Goal: Task Accomplishment & Management: Use online tool/utility

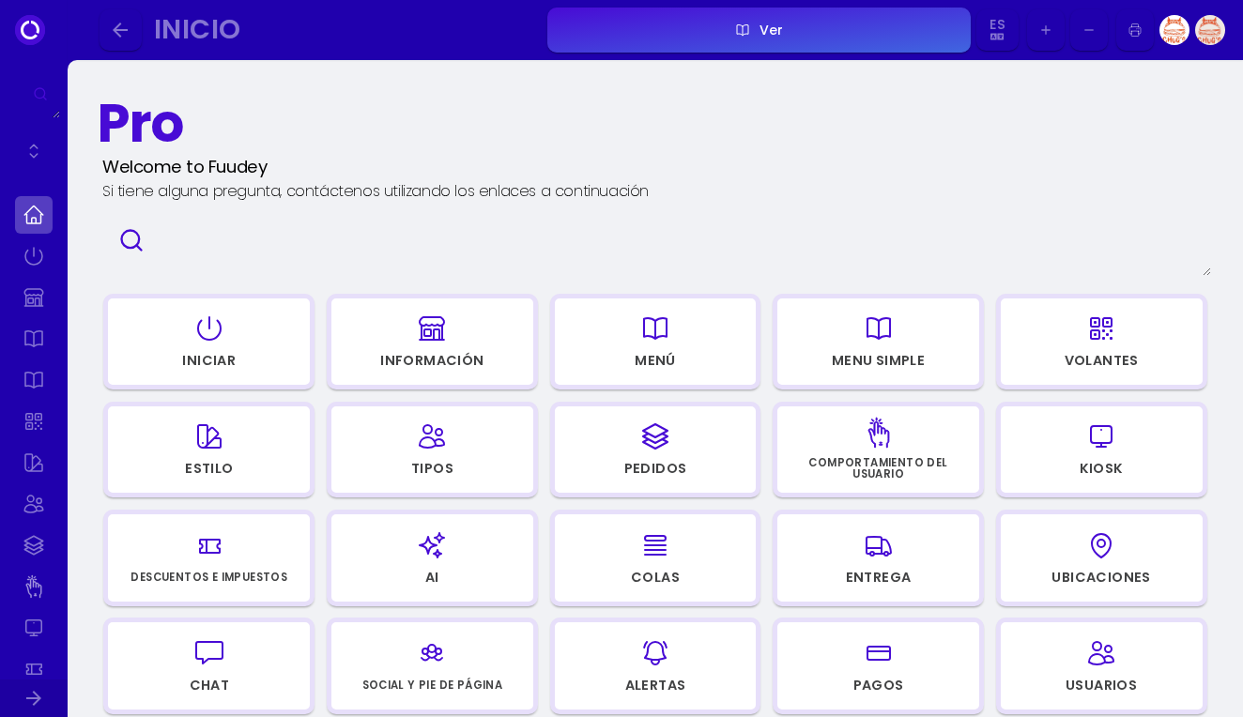
click at [1112, 331] on icon "button" at bounding box center [1103, 330] width 17 height 17
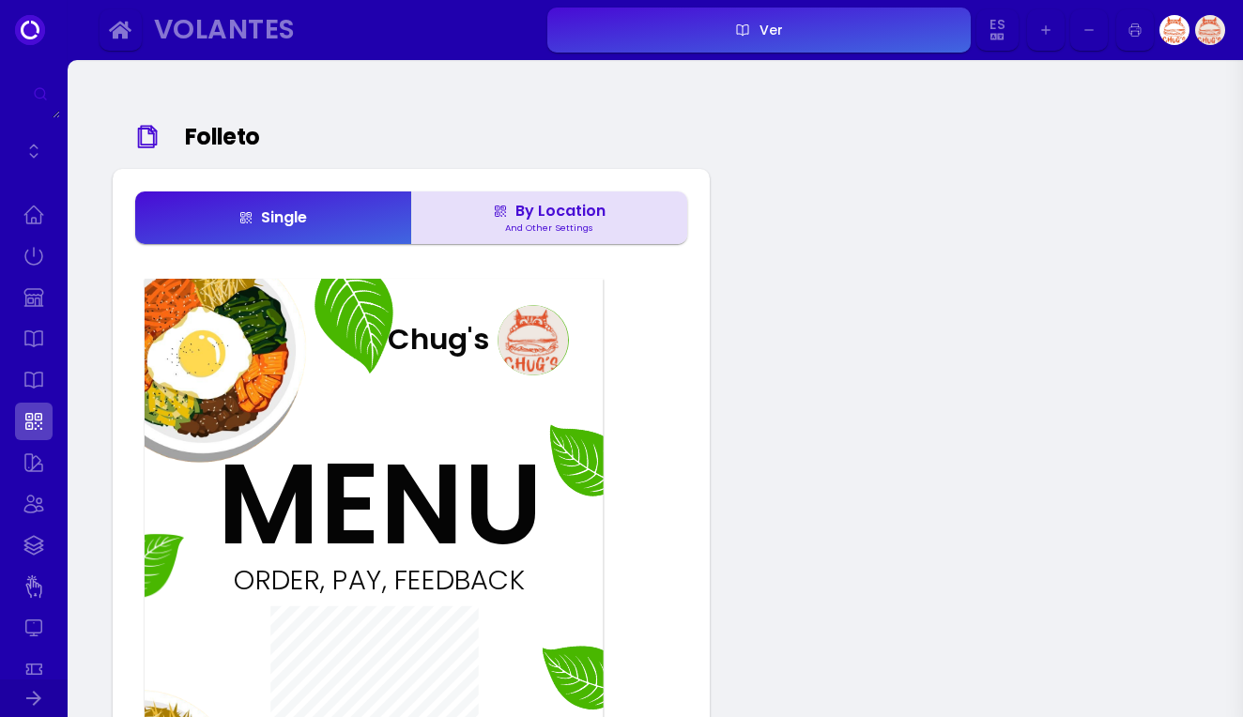
click at [581, 219] on div "By Location" at bounding box center [549, 211] width 113 height 15
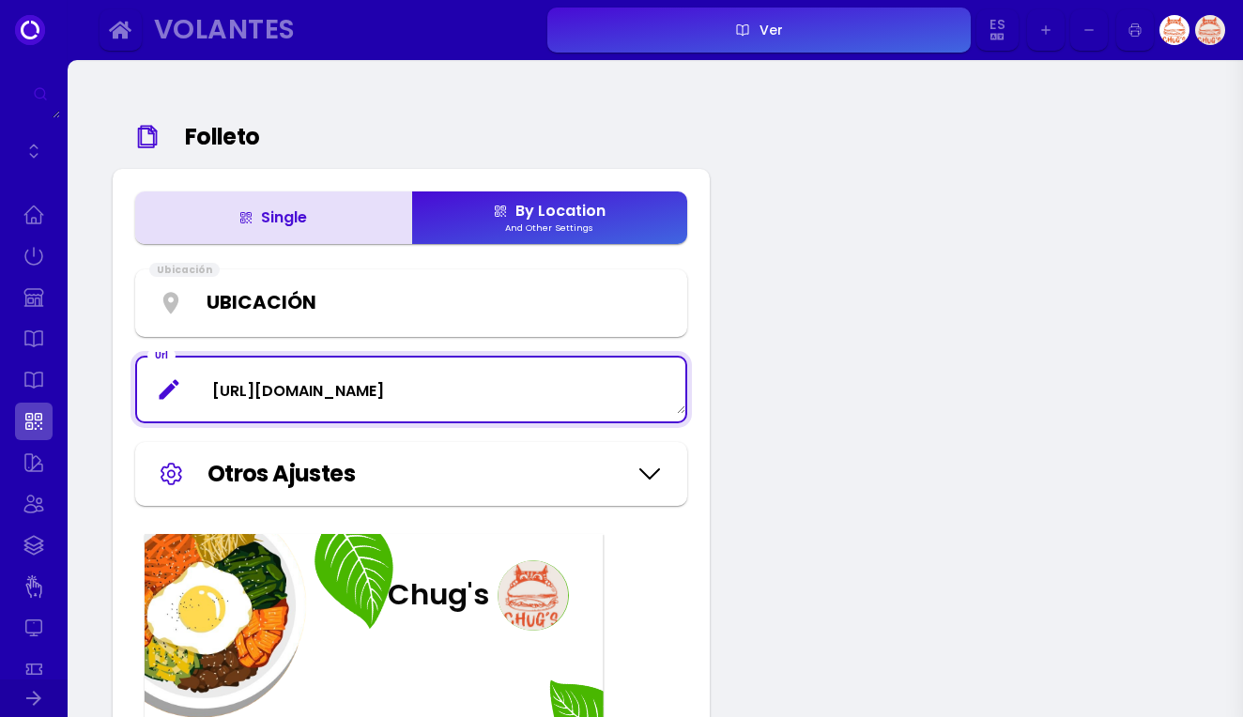
drag, startPoint x: 433, startPoint y: 411, endPoint x: 133, endPoint y: 411, distance: 299.5
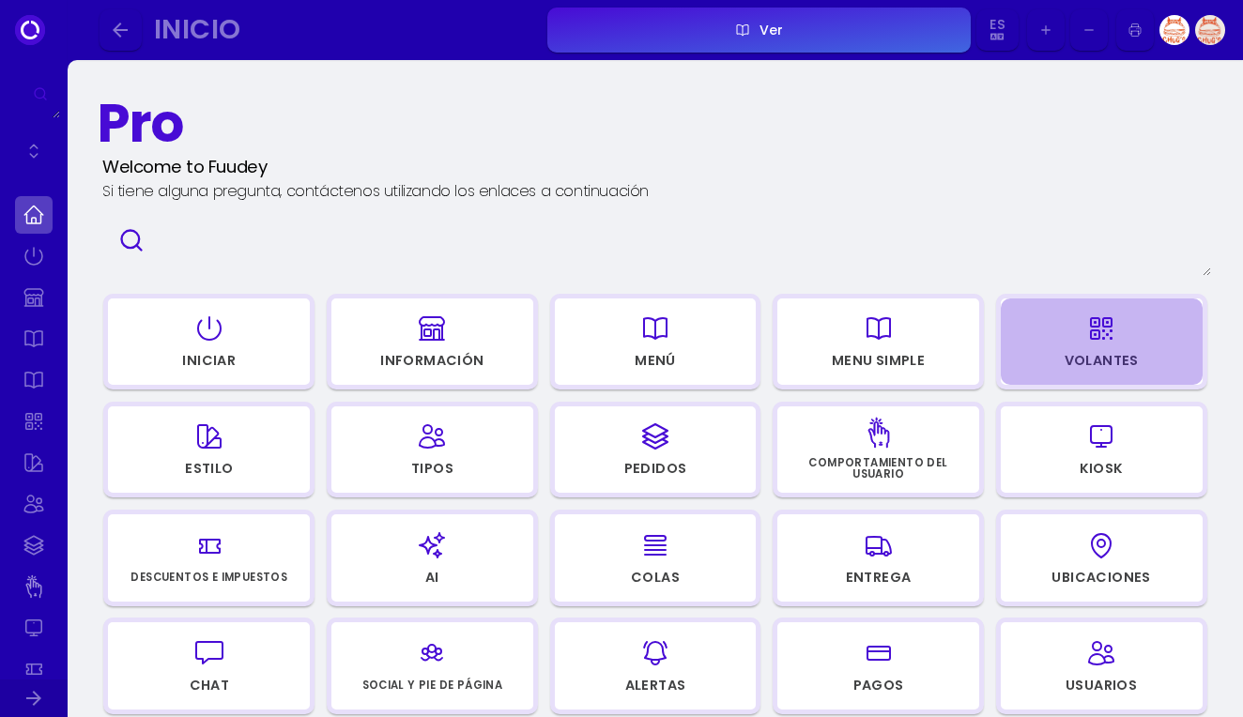
click at [1038, 353] on div "Volantes" at bounding box center [1102, 363] width 200 height 25
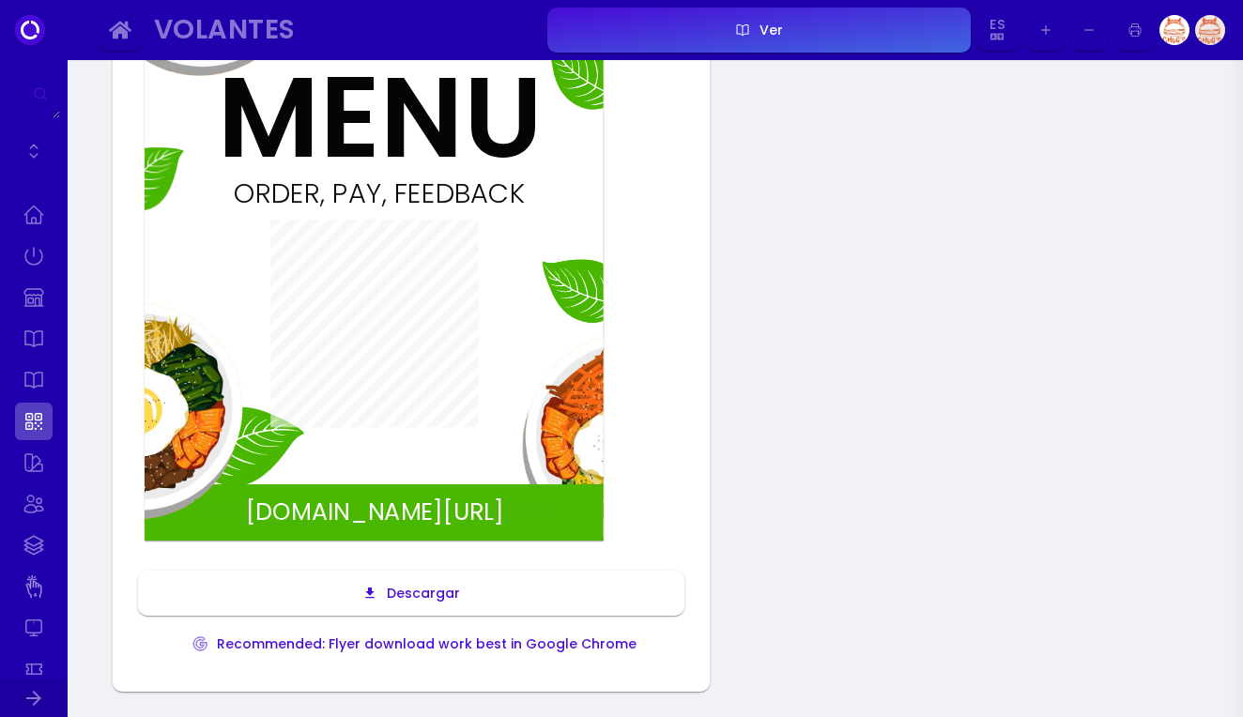
scroll to position [392, 0]
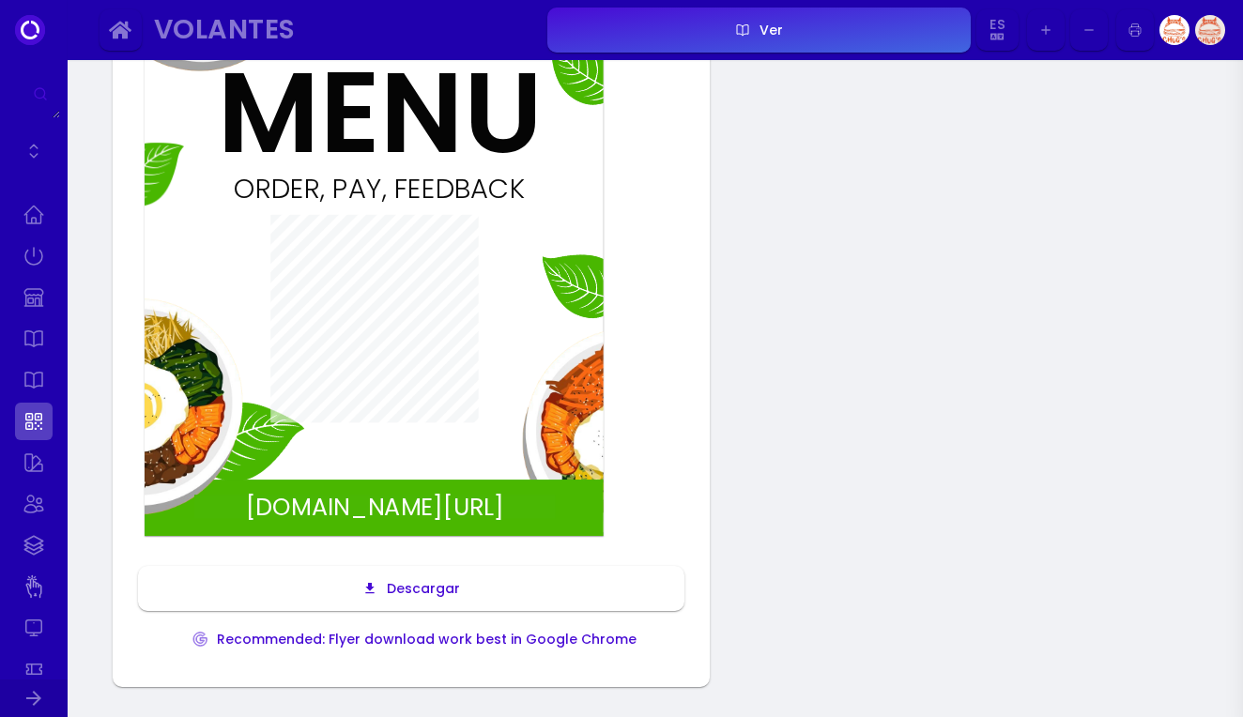
click at [518, 646] on div "Recommended: Flyer download work best in Google Chrome" at bounding box center [422, 639] width 429 height 13
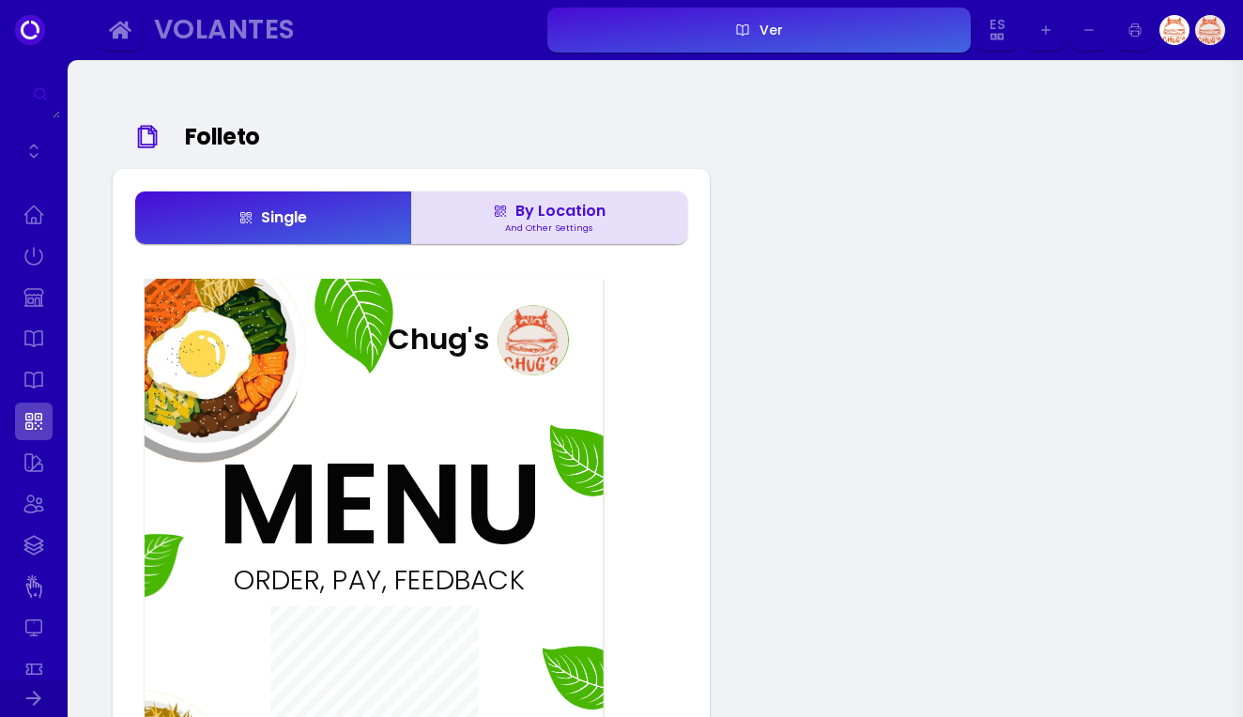
scroll to position [-1, 0]
click at [589, 207] on div "By Location" at bounding box center [549, 211] width 113 height 15
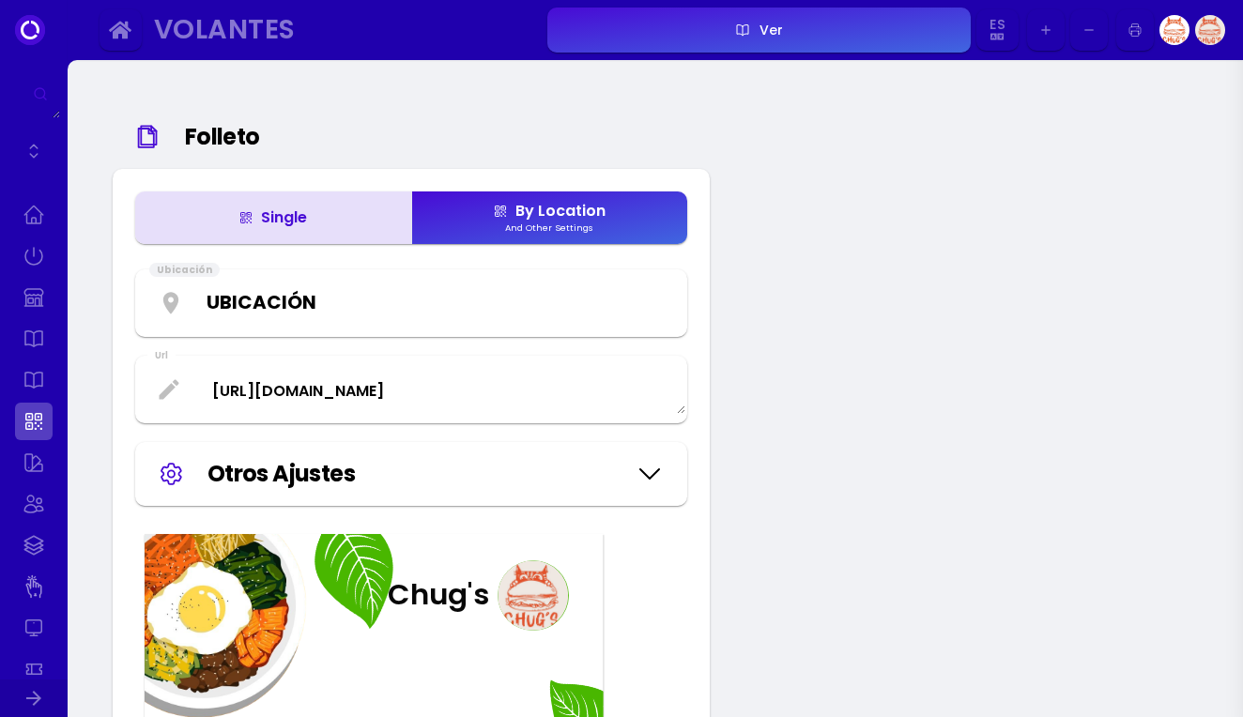
select select "-MMURTMUAEK3EOyChZWO"
type textarea "[URL][DOMAIN_NAME]"
select select
type textarea "[URL][DOMAIN_NAME]"
select select "-MMURTMUAEK3EOyChZWO"
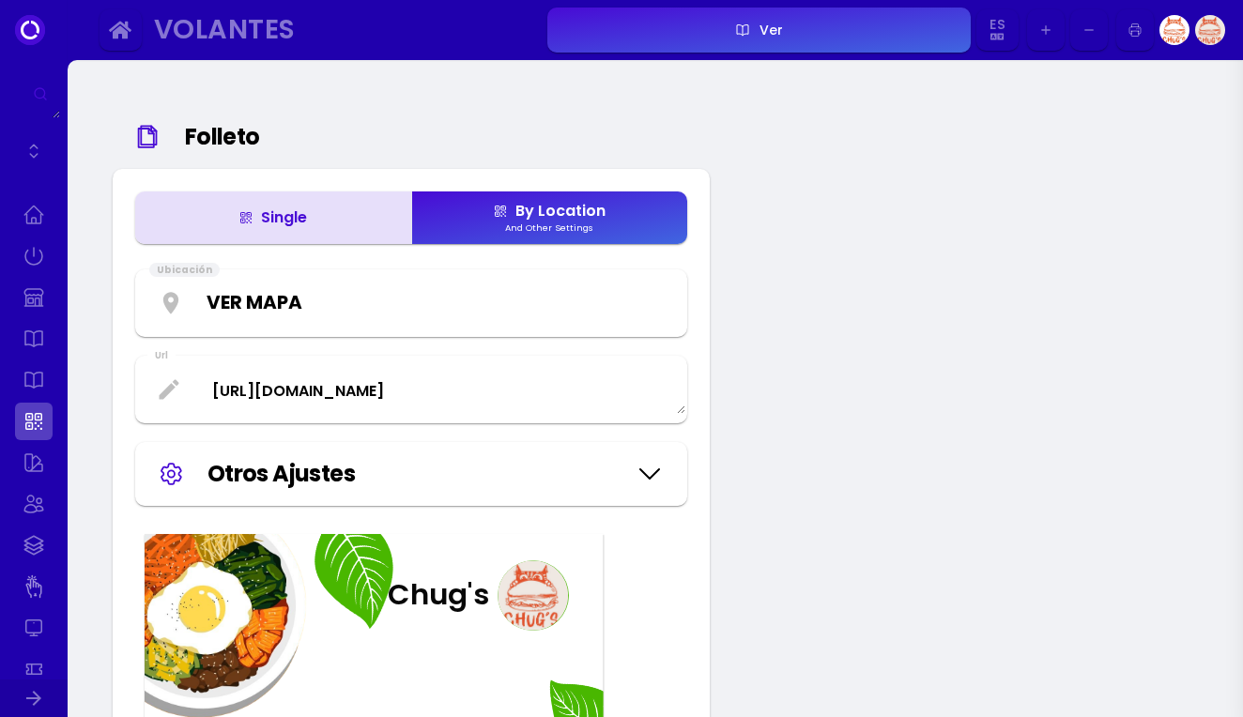
type textarea "[URL][DOMAIN_NAME]"
click at [398, 333] on div "Ubicación Inicio Ver Mapa Mesa 1 Mesa 2 Mesa 3 Mesa 4" at bounding box center [411, 303] width 545 height 60
select select "-MMURVurdiw7Ny6lPQ8l"
type textarea "[URL][DOMAIN_NAME]"
select select
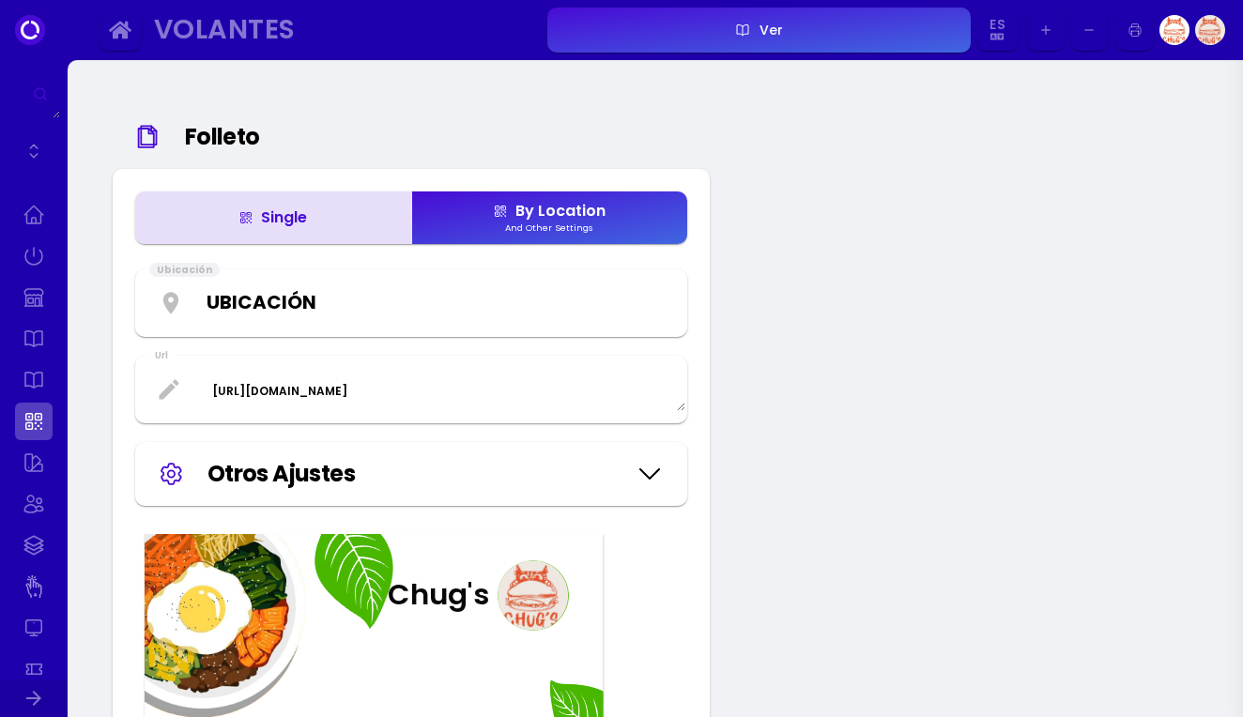
type textarea "[URL][DOMAIN_NAME]"
